Goal: Information Seeking & Learning: Learn about a topic

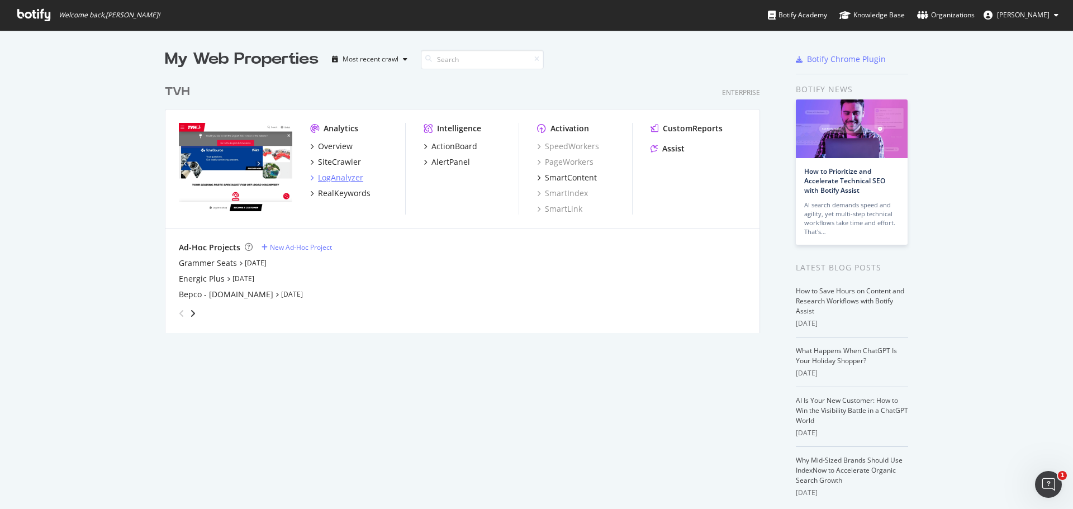
click at [310, 174] on div "LogAnalyzer" at bounding box center [336, 177] width 53 height 11
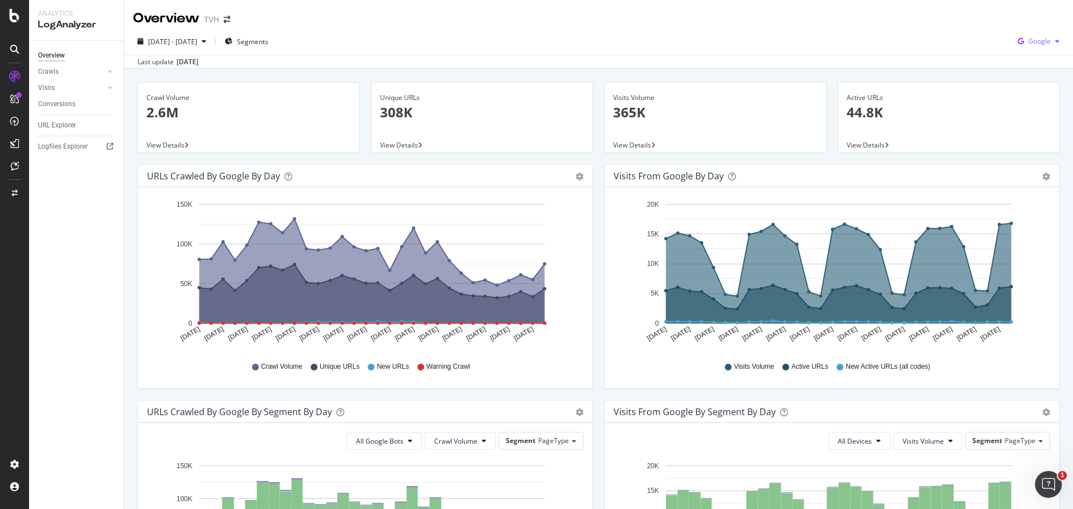
click at [1036, 39] on span "Google" at bounding box center [1039, 40] width 22 height 9
click at [1023, 107] on span "OpenAI" at bounding box center [1038, 105] width 41 height 10
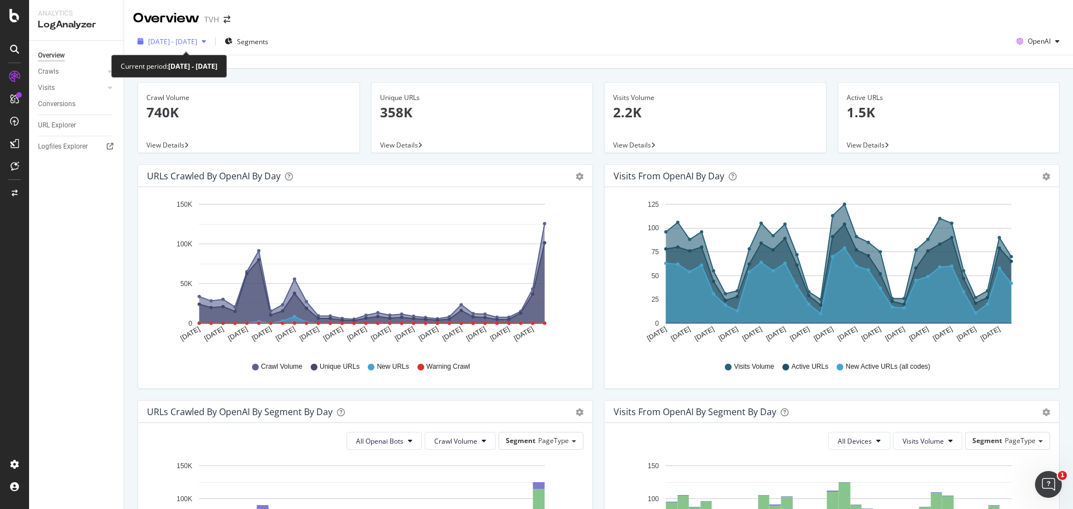
click at [197, 45] on span "[DATE] - [DATE]" at bounding box center [172, 41] width 49 height 9
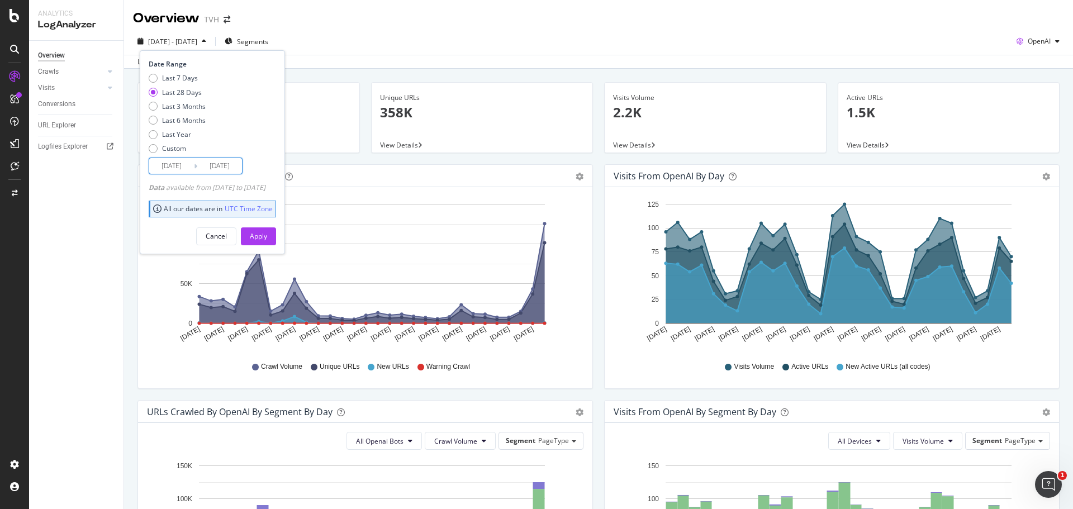
click at [175, 166] on input "[DATE]" at bounding box center [171, 166] width 45 height 16
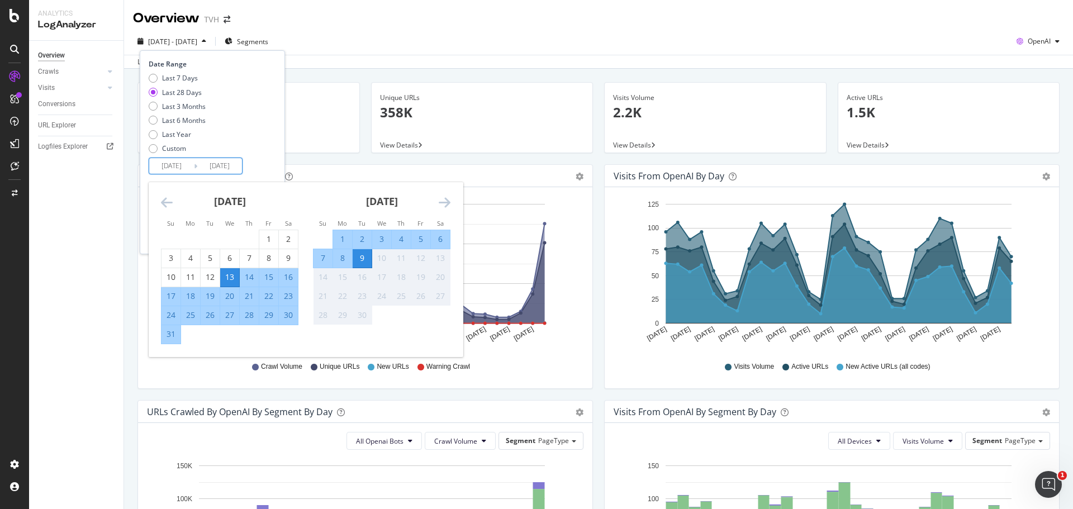
click at [179, 165] on input "[DATE]" at bounding box center [171, 166] width 45 height 16
click at [168, 163] on input "[DATE]" at bounding box center [171, 166] width 45 height 16
click at [175, 164] on input "[DATE]" at bounding box center [171, 166] width 45 height 16
click at [187, 164] on input "[DATE]" at bounding box center [171, 166] width 45 height 16
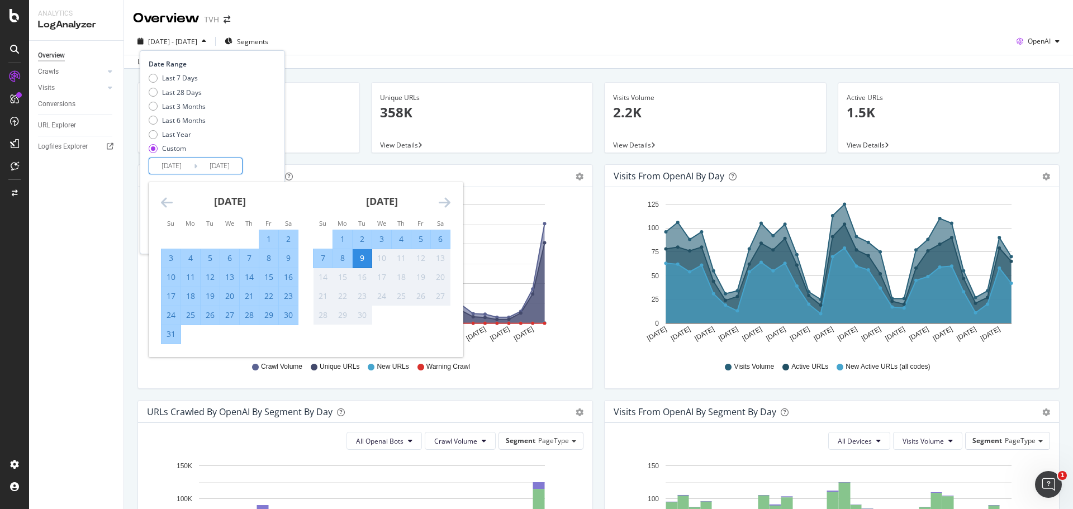
click at [187, 164] on input "[DATE]" at bounding box center [171, 166] width 45 height 16
type input "[DATE]"
click at [221, 167] on input "[DATE]" at bounding box center [219, 166] width 45 height 16
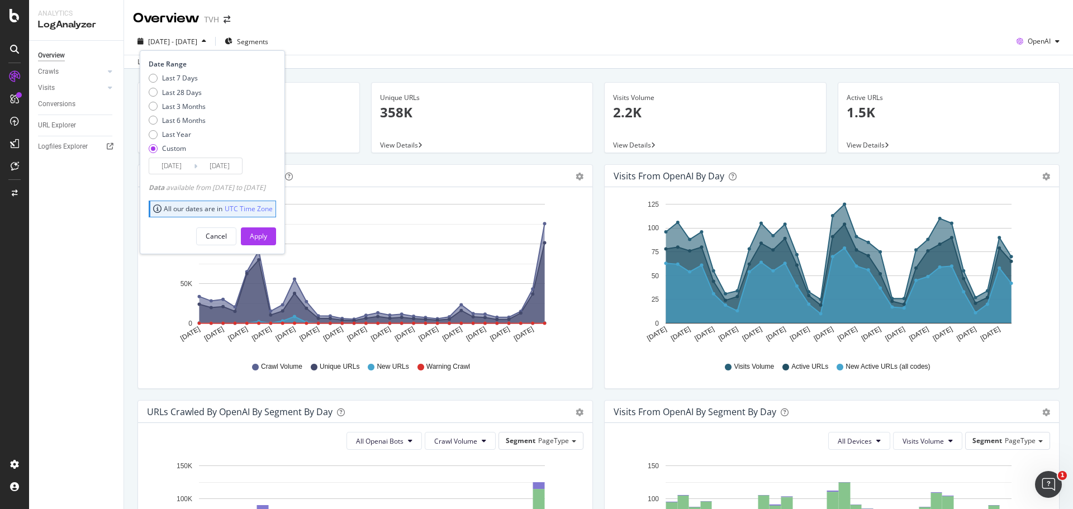
click at [232, 167] on input "[DATE]" at bounding box center [219, 166] width 45 height 16
type input "[DATE]"
click at [267, 235] on div "Apply" at bounding box center [258, 235] width 17 height 9
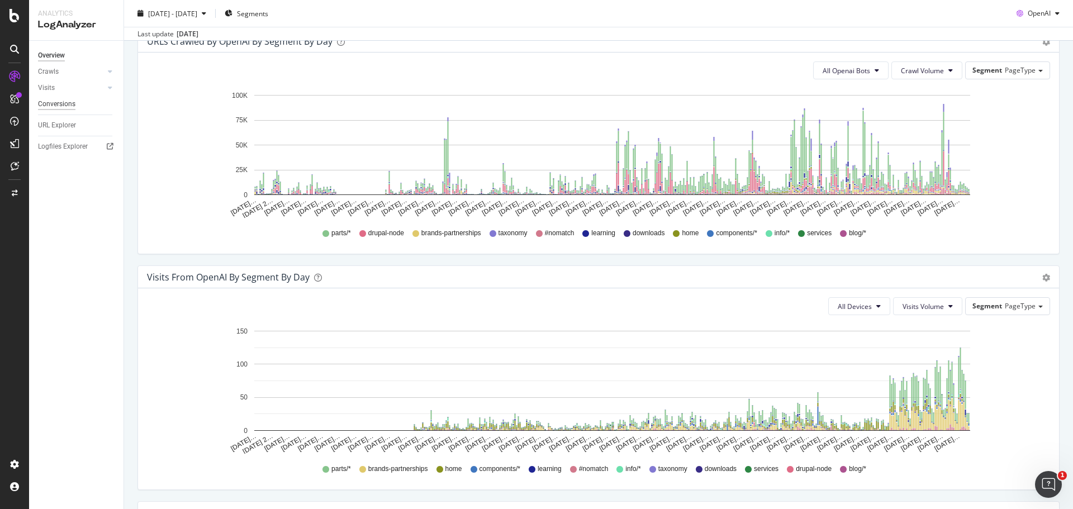
scroll to position [215, 0]
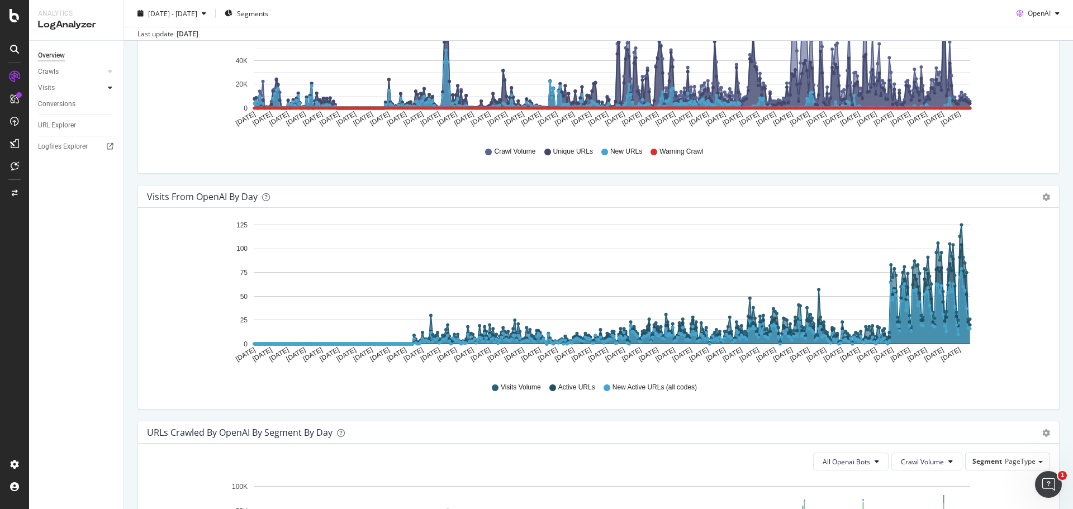
click at [109, 90] on icon at bounding box center [110, 87] width 4 height 7
click at [89, 103] on div "Daily Distribution" at bounding box center [69, 104] width 52 height 12
